Goal: Use online tool/utility: Utilize a website feature to perform a specific function

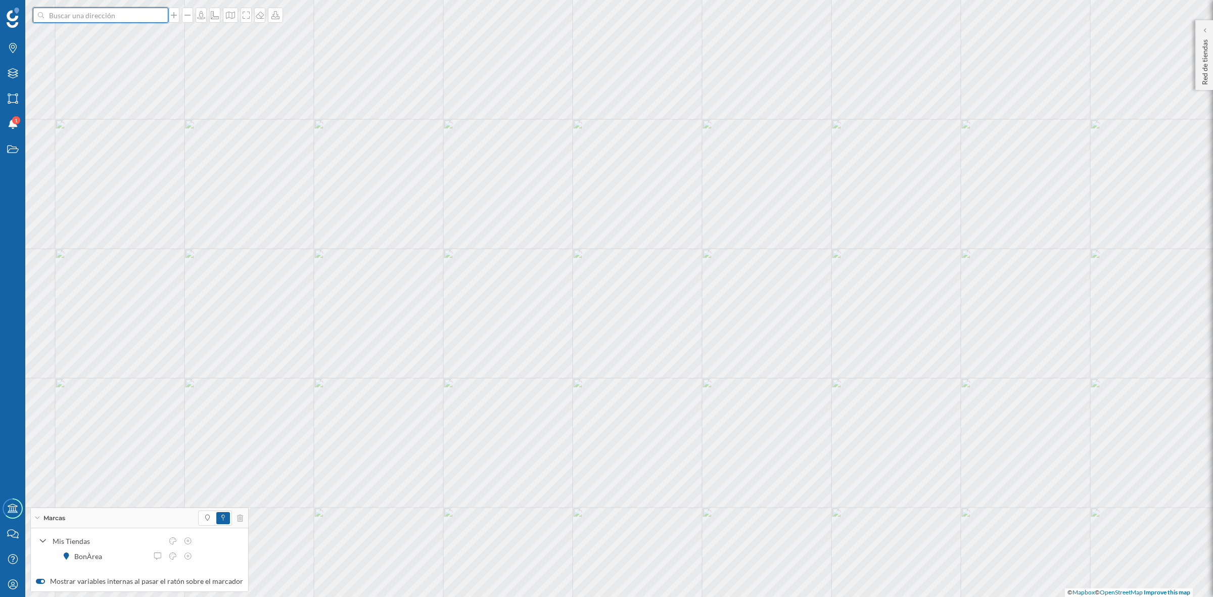
click at [71, 19] on input at bounding box center [100, 15] width 113 height 15
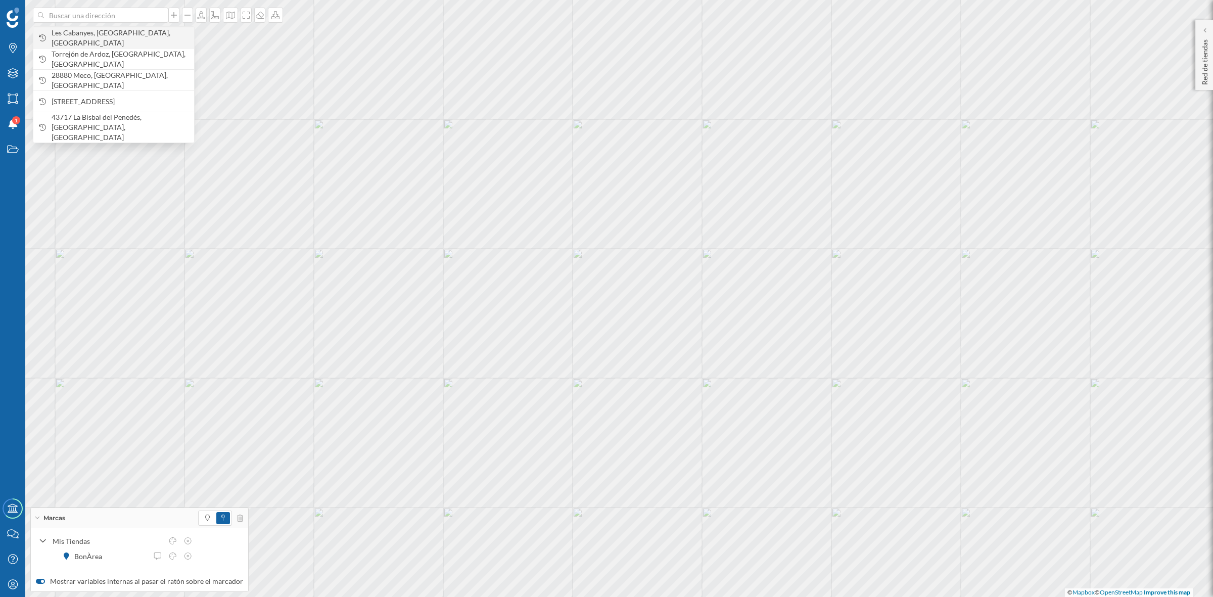
click at [74, 36] on span "Les Cabanyes, [GEOGRAPHIC_DATA], [GEOGRAPHIC_DATA]" at bounding box center [120, 38] width 137 height 20
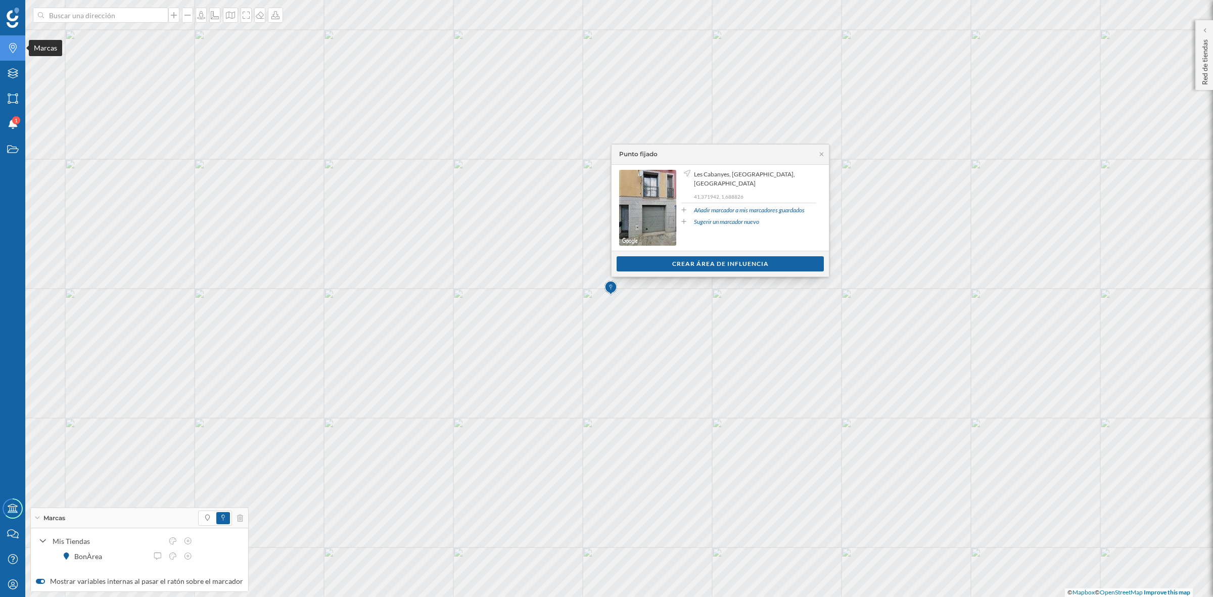
click at [7, 51] on icon "Marcas" at bounding box center [13, 48] width 13 height 10
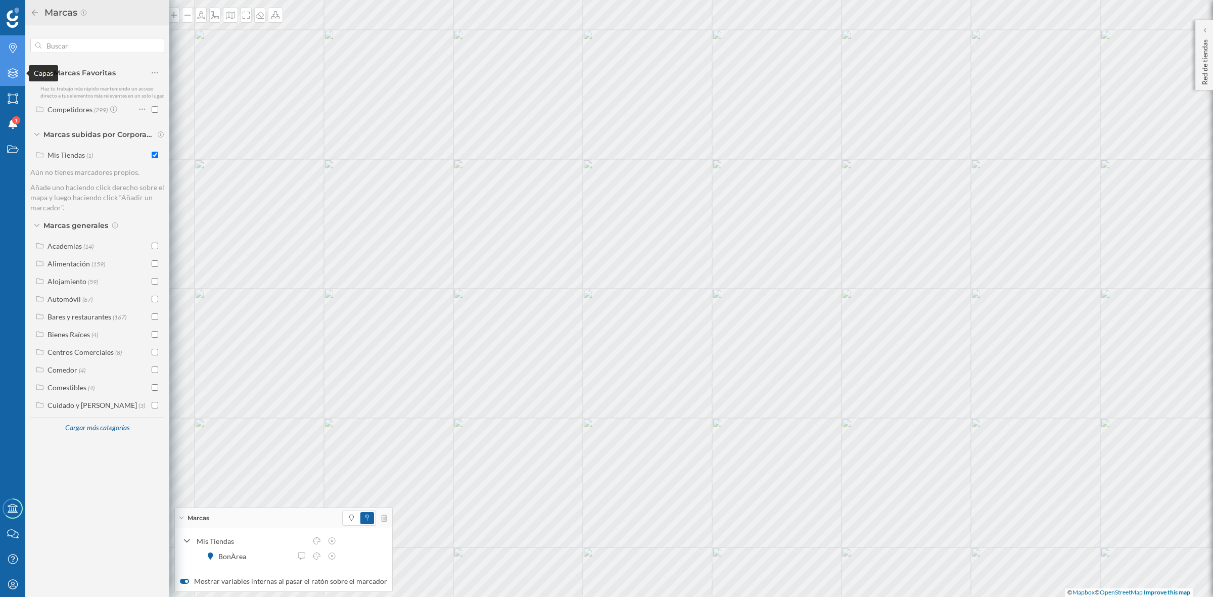
click at [15, 67] on div "Capas" at bounding box center [12, 73] width 25 height 25
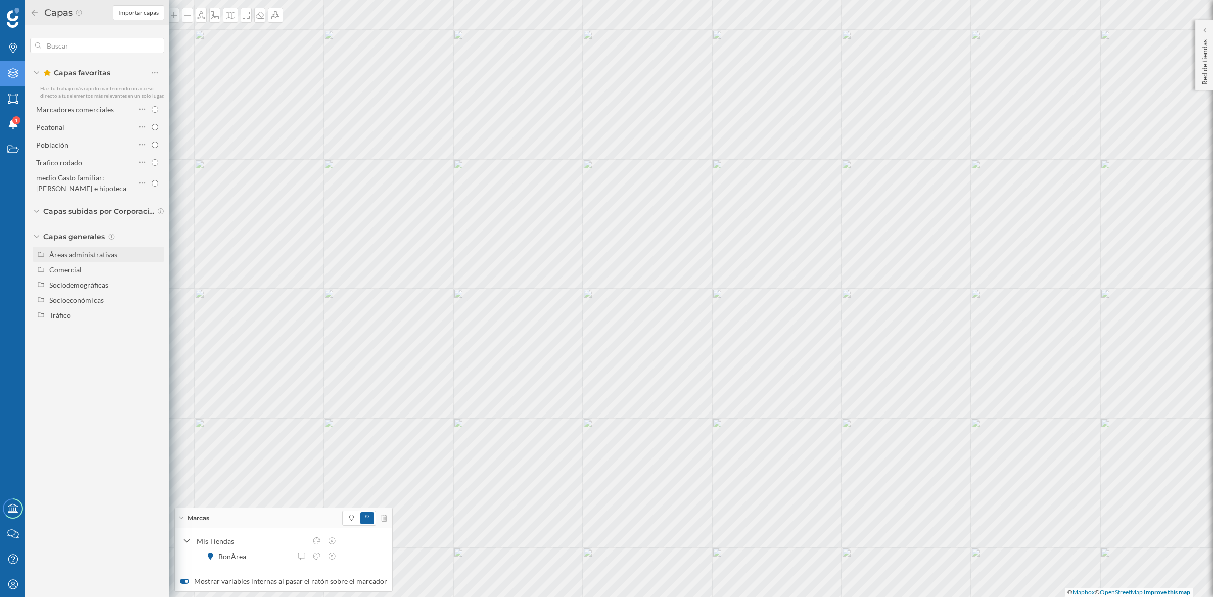
click at [82, 253] on div "Áreas administrativas" at bounding box center [83, 254] width 68 height 9
click at [159, 298] on input "Municipio" at bounding box center [157, 300] width 7 height 7
radio input "true"
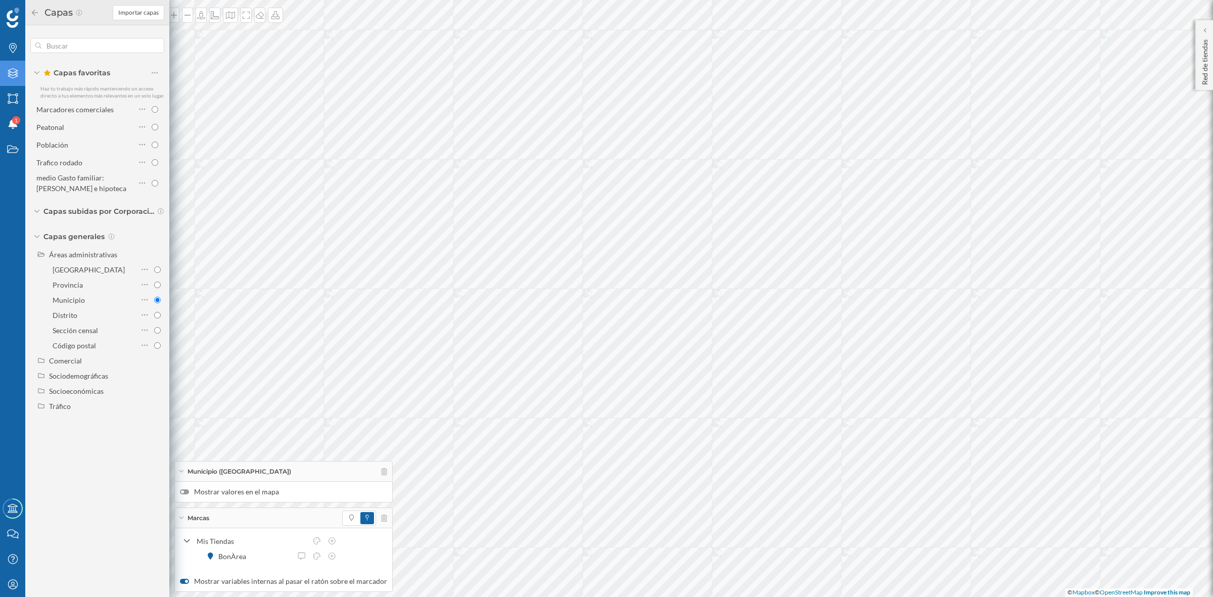
click at [29, 16] on div "Capas Importar capas" at bounding box center [97, 12] width 144 height 25
click at [35, 14] on icon at bounding box center [34, 12] width 9 height 7
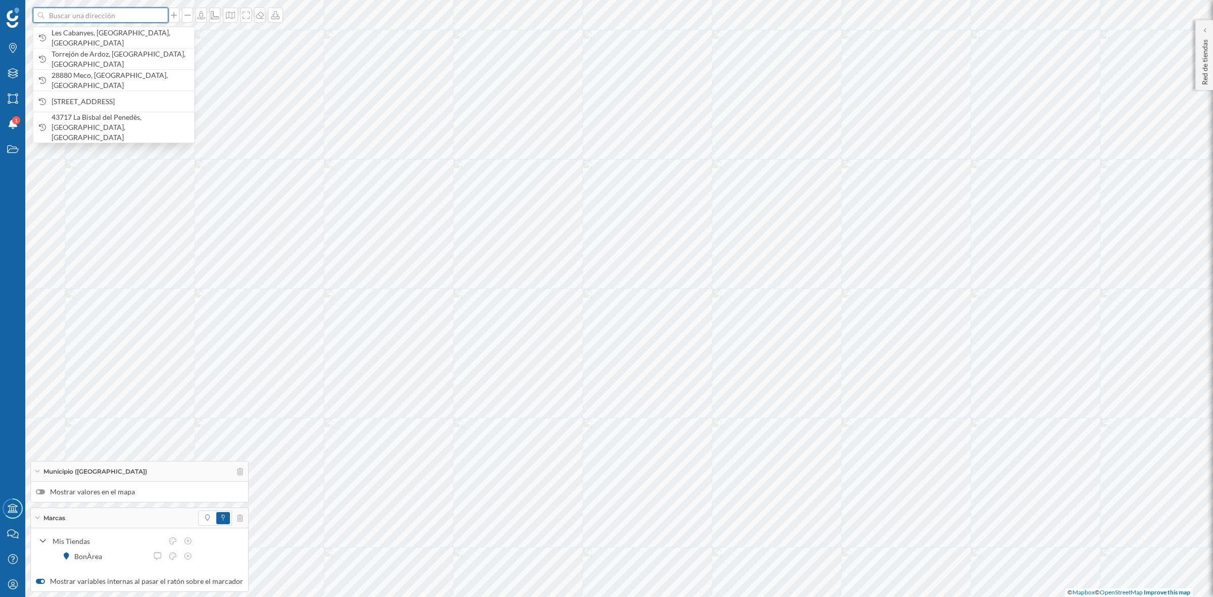
click at [66, 16] on input at bounding box center [100, 15] width 113 height 15
click at [73, 43] on div "Les Cabanyes, [GEOGRAPHIC_DATA], [GEOGRAPHIC_DATA]" at bounding box center [113, 37] width 161 height 21
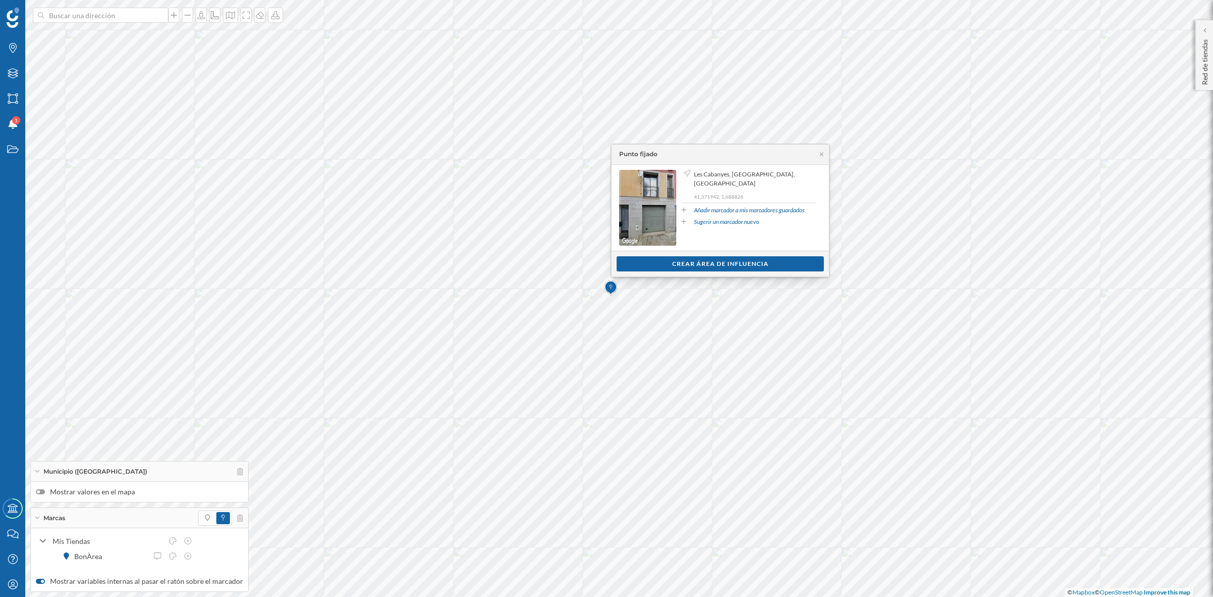
click at [765, 271] on div "Ver clientes Crear área de influencia" at bounding box center [719, 264] width 217 height 26
click at [705, 264] on div "Crear área de influencia" at bounding box center [719, 263] width 207 height 15
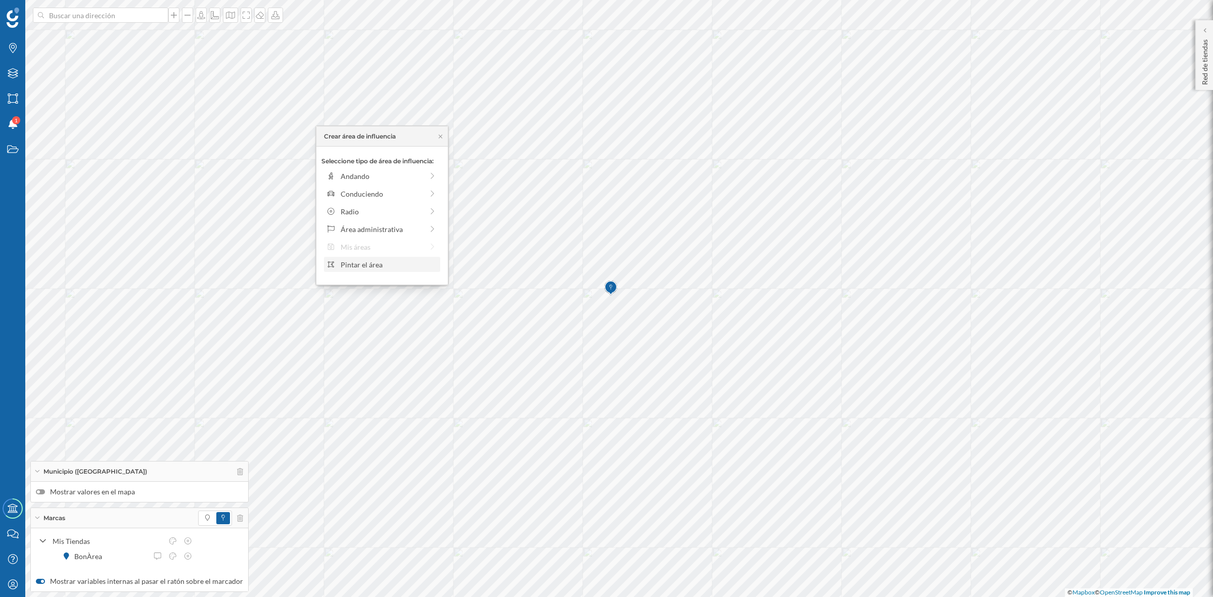
click at [339, 259] on div "Pintar el área" at bounding box center [381, 264] width 110 height 11
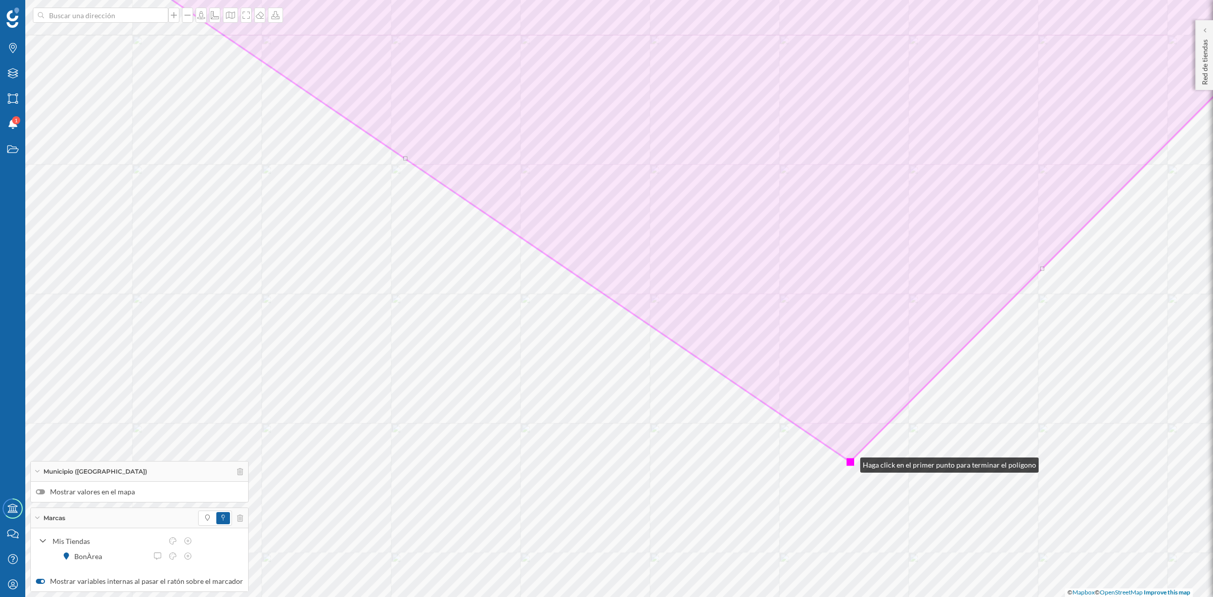
click at [850, 462] on div at bounding box center [850, 462] width 8 height 8
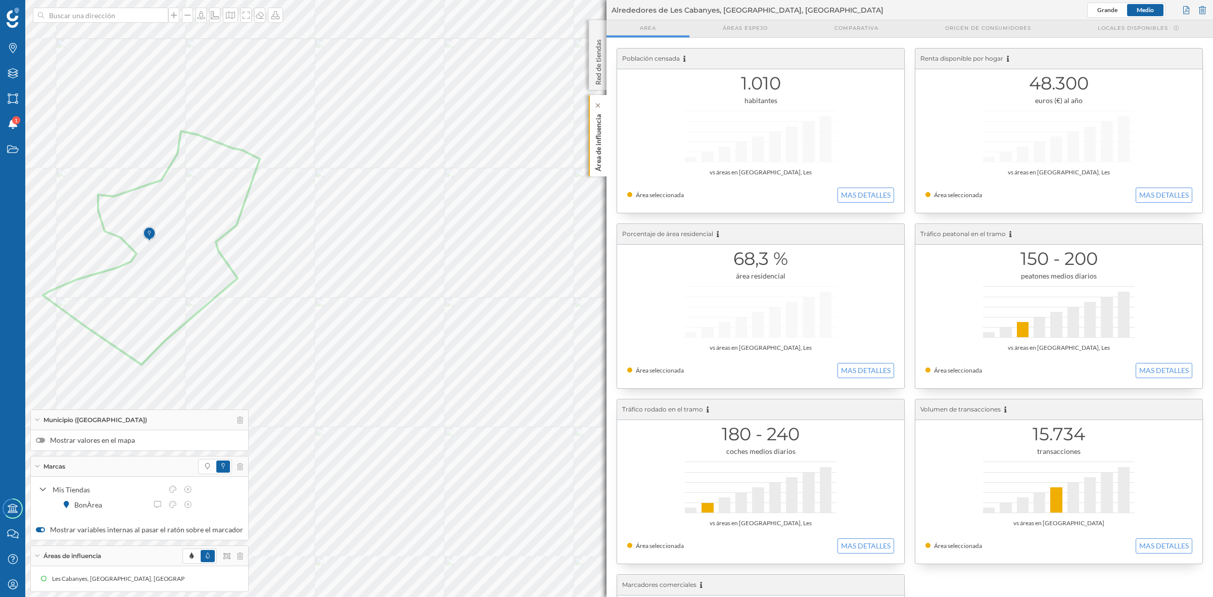
click at [600, 150] on p "Área de influencia" at bounding box center [598, 140] width 10 height 61
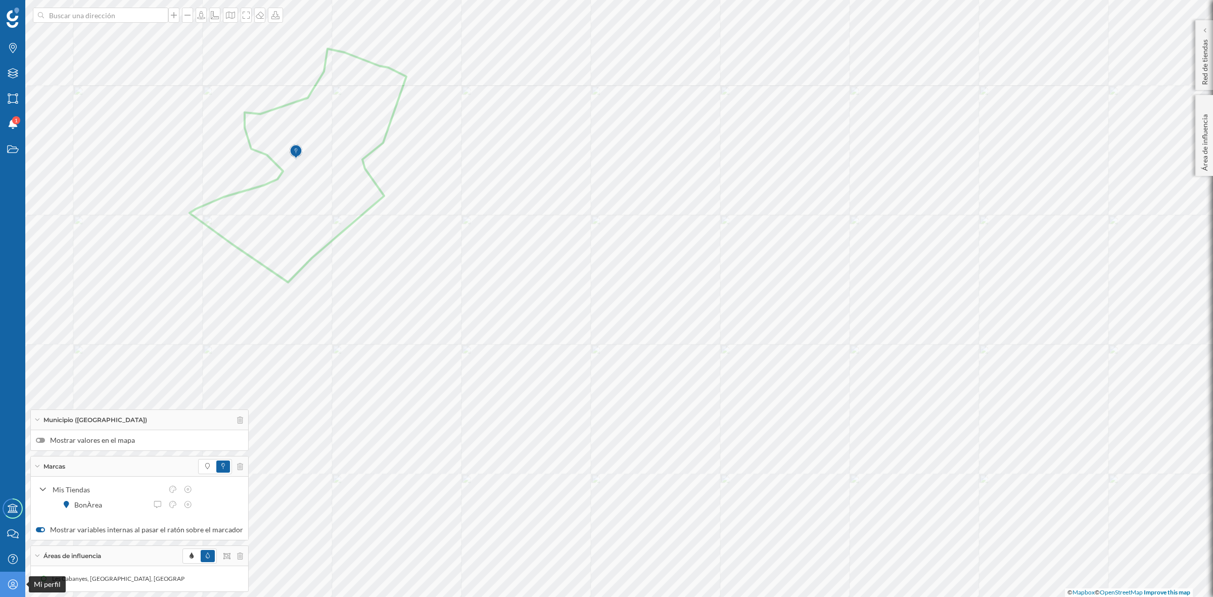
click at [14, 584] on icon "Mi perfil" at bounding box center [13, 584] width 13 height 10
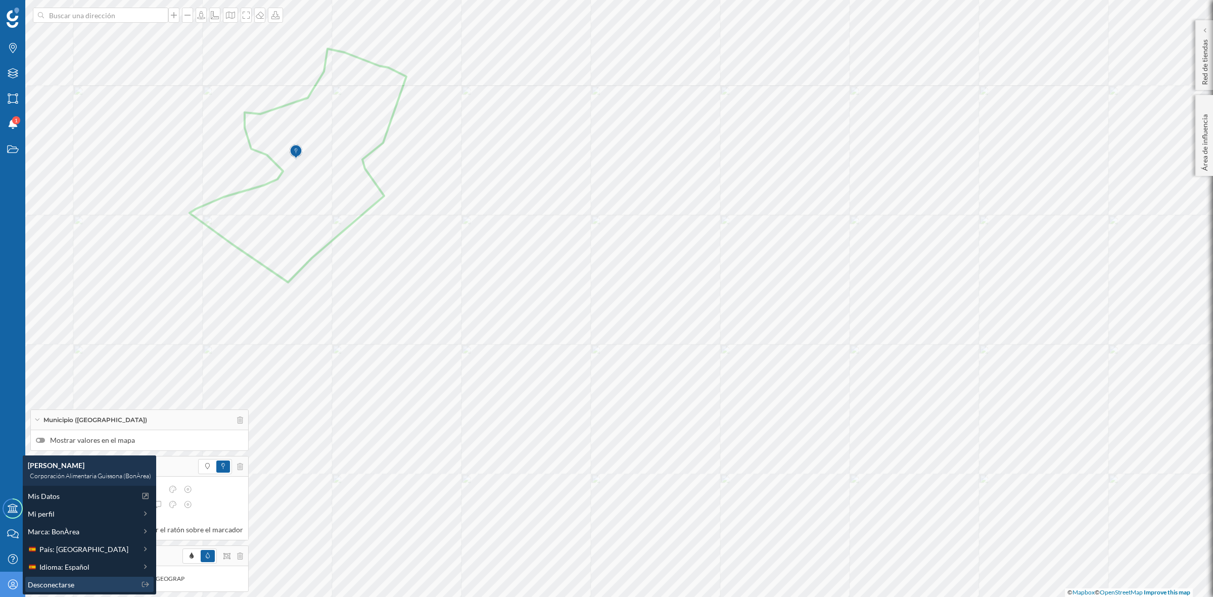
click at [56, 580] on span "Desconectarse" at bounding box center [51, 584] width 46 height 11
